Goal: Use online tool/utility: Utilize a website feature to perform a specific function

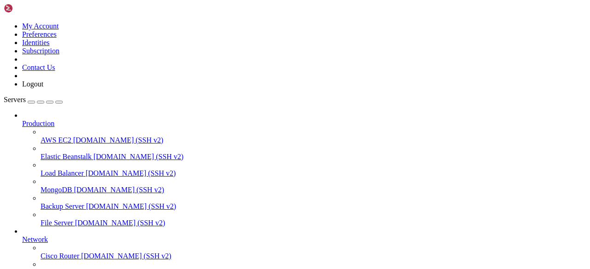
scroll to position [126, 0]
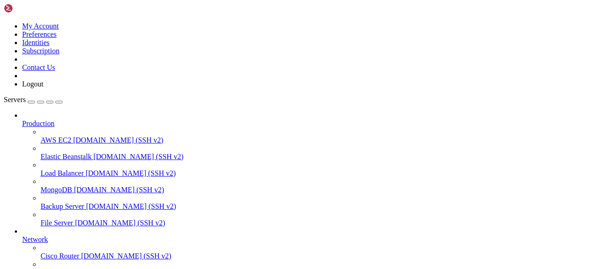
drag, startPoint x: 202, startPoint y: 670, endPoint x: 32, endPoint y: 666, distance: 170.0
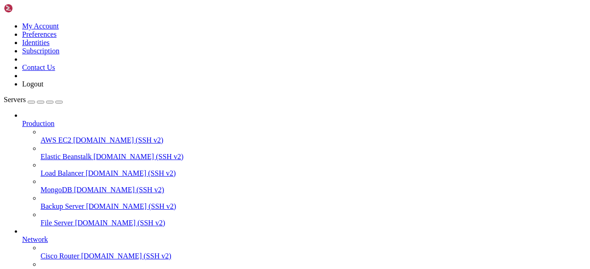
drag, startPoint x: 99, startPoint y: 138, endPoint x: 177, endPoint y: 100, distance: 86.9
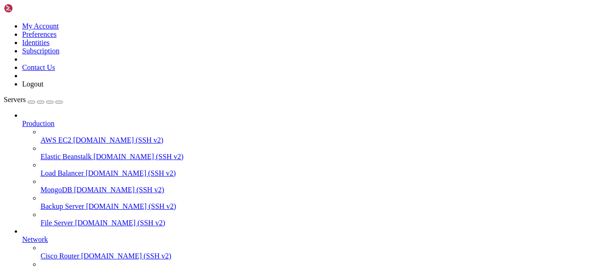
scroll to position [22676, 0]
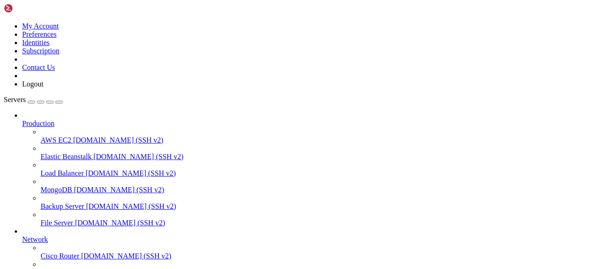
drag, startPoint x: 104, startPoint y: 40, endPoint x: 411, endPoint y: 111, distance: 315.0
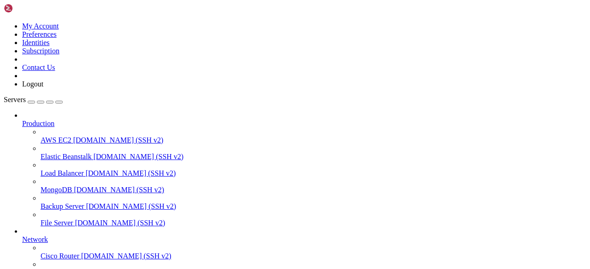
scroll to position [41844, 0]
copy span "�"
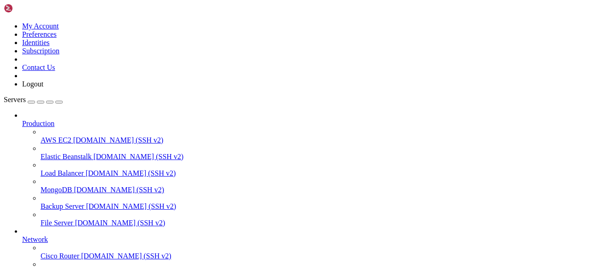
drag, startPoint x: 245, startPoint y: 650, endPoint x: 52, endPoint y: 730, distance: 209.0
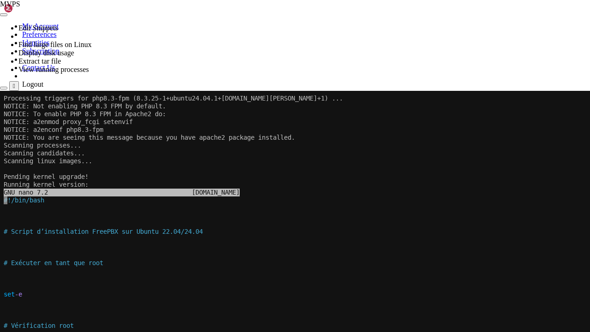
scroll to position [41734, 0]
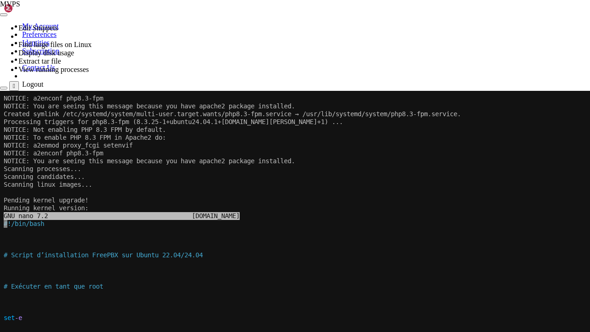
click at [274, 269] on x-row at bounding box center [294, 302] width 581 height 8
click at [308, 245] on x-row at bounding box center [294, 247] width 581 height 8
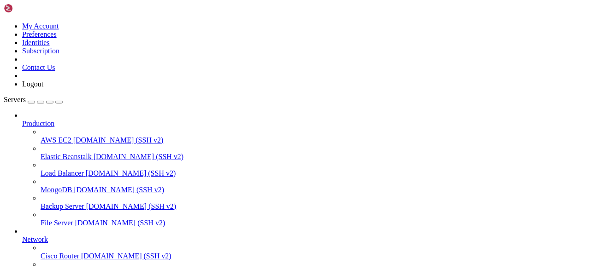
scroll to position [41852, 0]
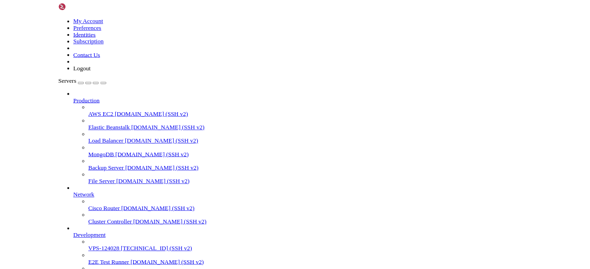
scroll to position [24978, 0]
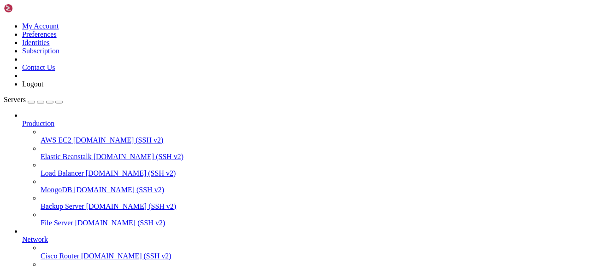
drag, startPoint x: 368, startPoint y: 716, endPoint x: 7, endPoint y: 642, distance: 368.6
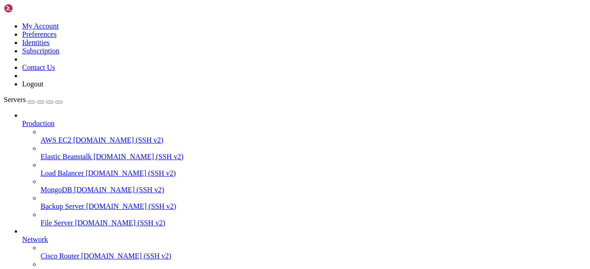
drag, startPoint x: 169, startPoint y: 598, endPoint x: 26, endPoint y: 602, distance: 143.7
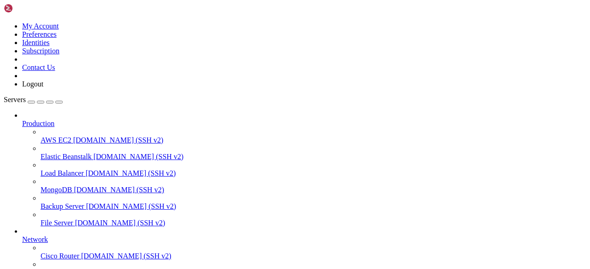
scroll to position [25878, 0]
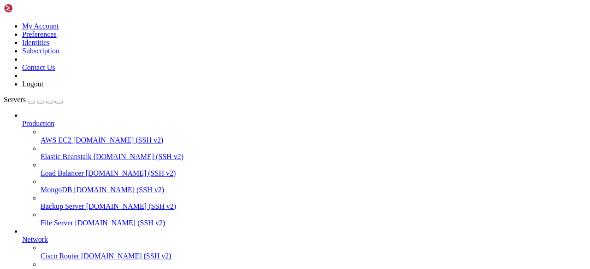
scroll to position [26046, 0]
drag, startPoint x: 218, startPoint y: 590, endPoint x: 77, endPoint y: 592, distance: 141.0
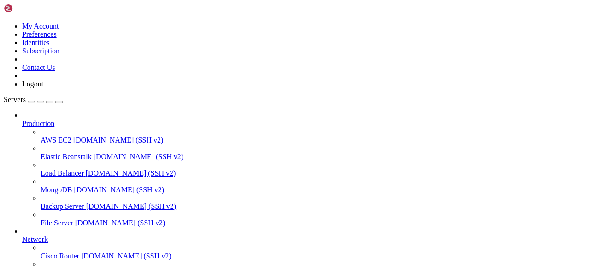
drag, startPoint x: 77, startPoint y: 659, endPoint x: 217, endPoint y: 664, distance: 139.6
copy x-row "/etc/systemd/system/asterisk.service"
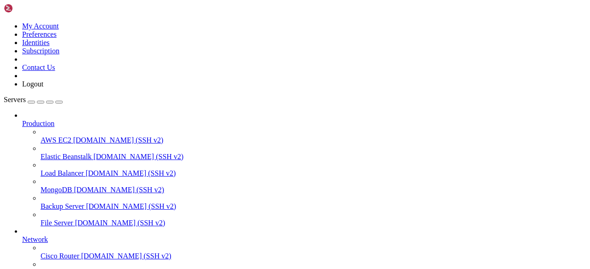
scroll to position [26137, 0]
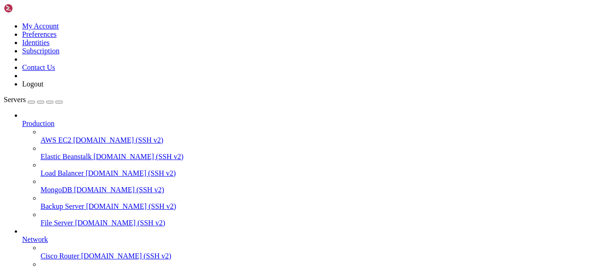
drag, startPoint x: 346, startPoint y: 641, endPoint x: 8, endPoint y: 634, distance: 338.1
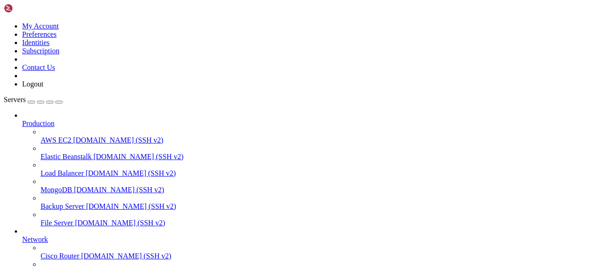
scroll to position [26552, 0]
drag, startPoint x: 364, startPoint y: 725, endPoint x: 7, endPoint y: 727, distance: 356.5
